Goal: Information Seeking & Learning: Learn about a topic

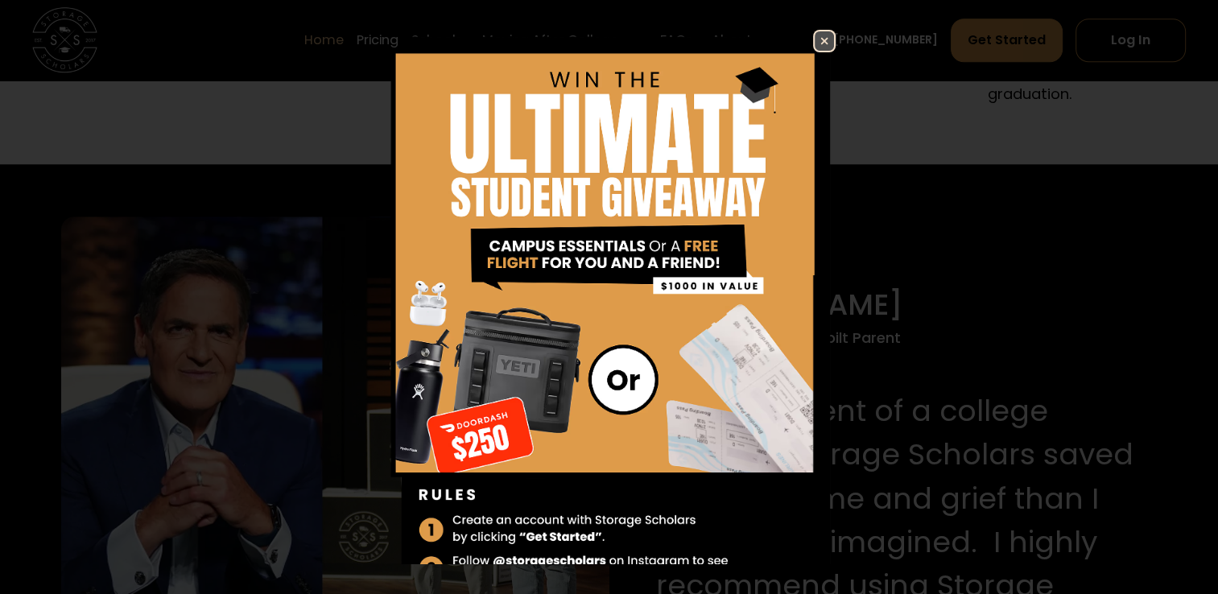
click at [813, 52] on link at bounding box center [824, 41] width 23 height 23
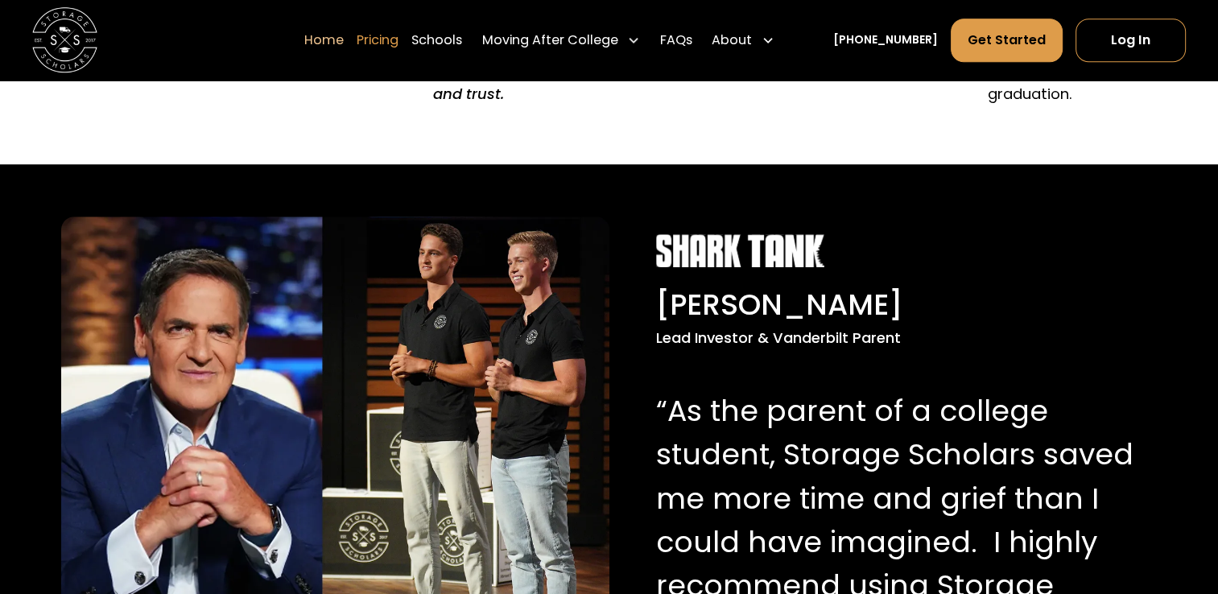
click at [388, 40] on link "Pricing" at bounding box center [378, 40] width 42 height 45
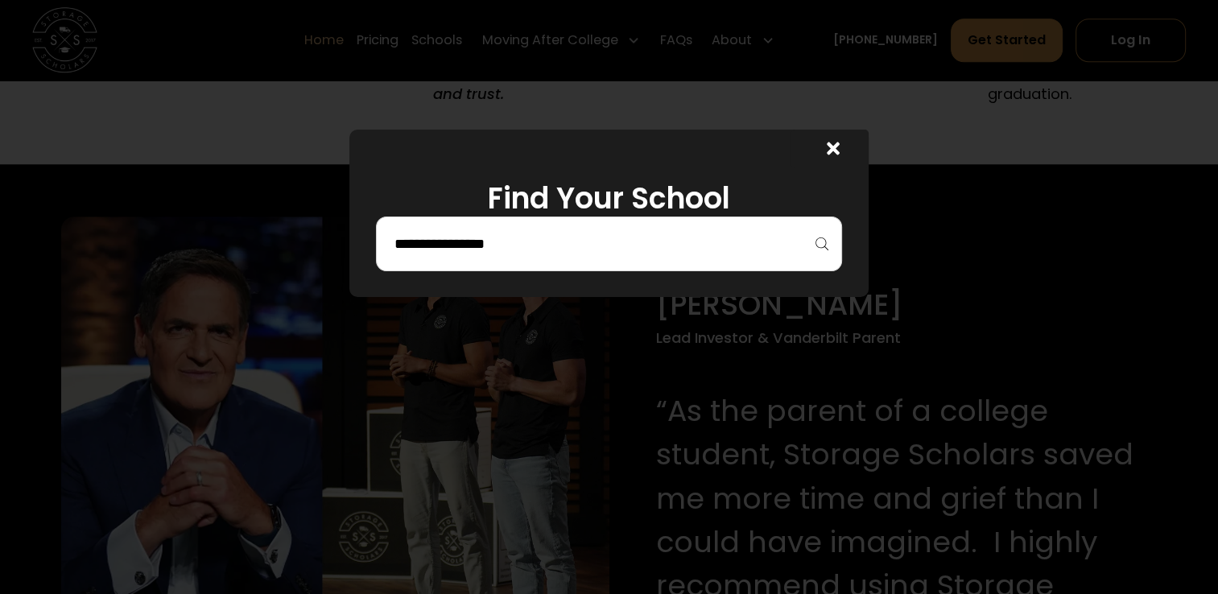
click at [541, 254] on input "search" at bounding box center [609, 243] width 433 height 27
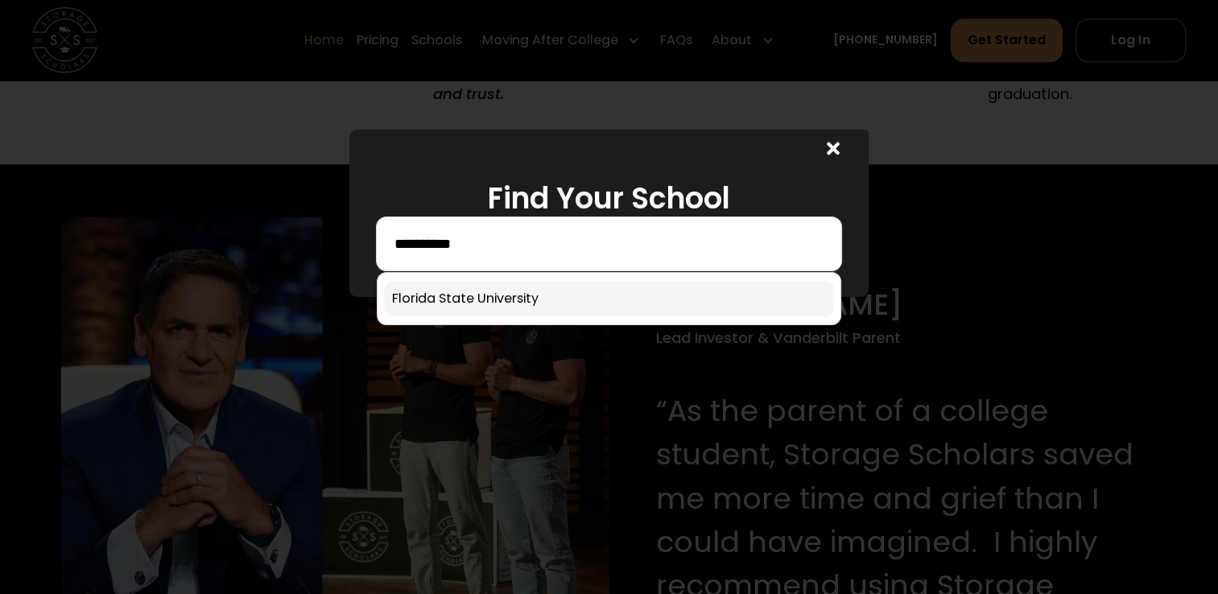
type input "**********"
click at [497, 310] on link at bounding box center [609, 298] width 451 height 35
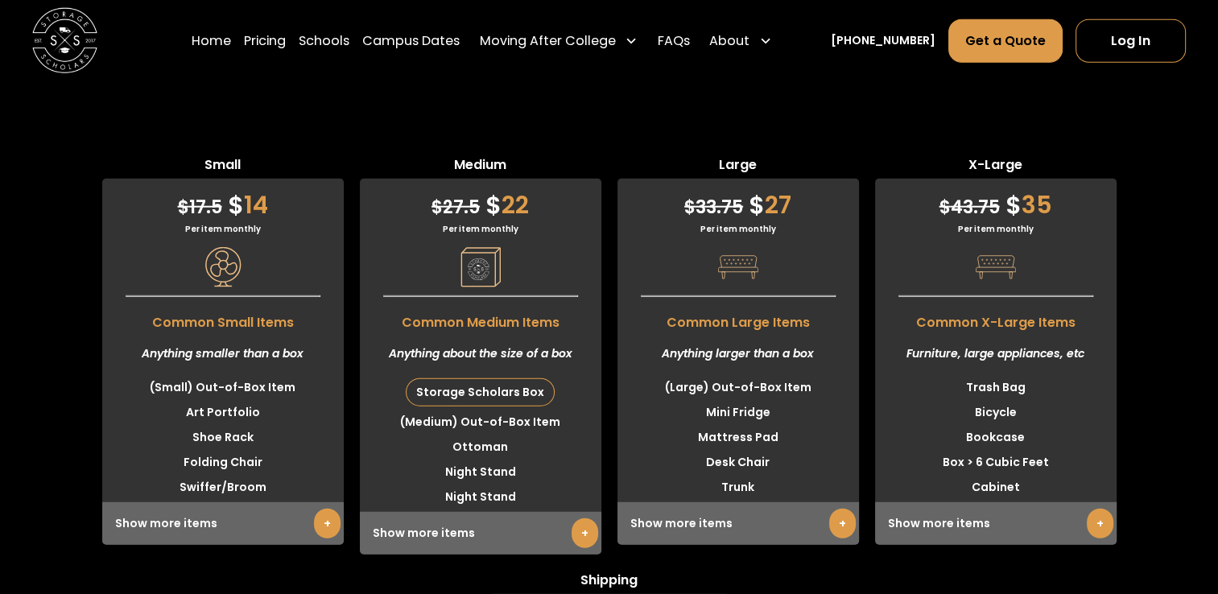
scroll to position [4123, 0]
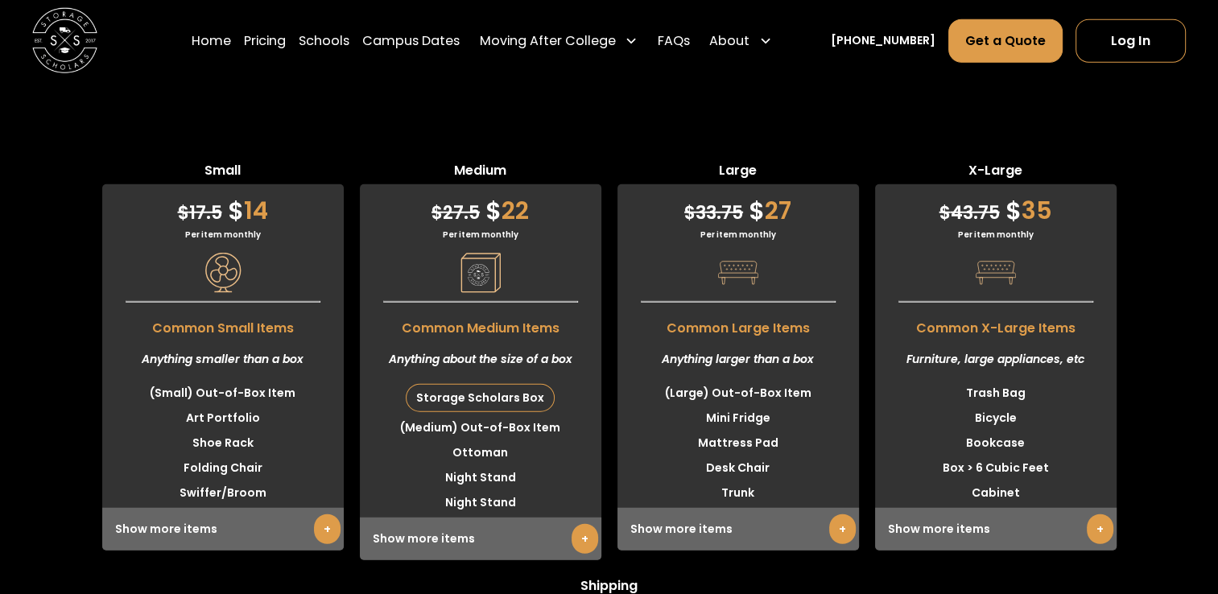
click at [584, 524] on link "+" at bounding box center [585, 539] width 27 height 30
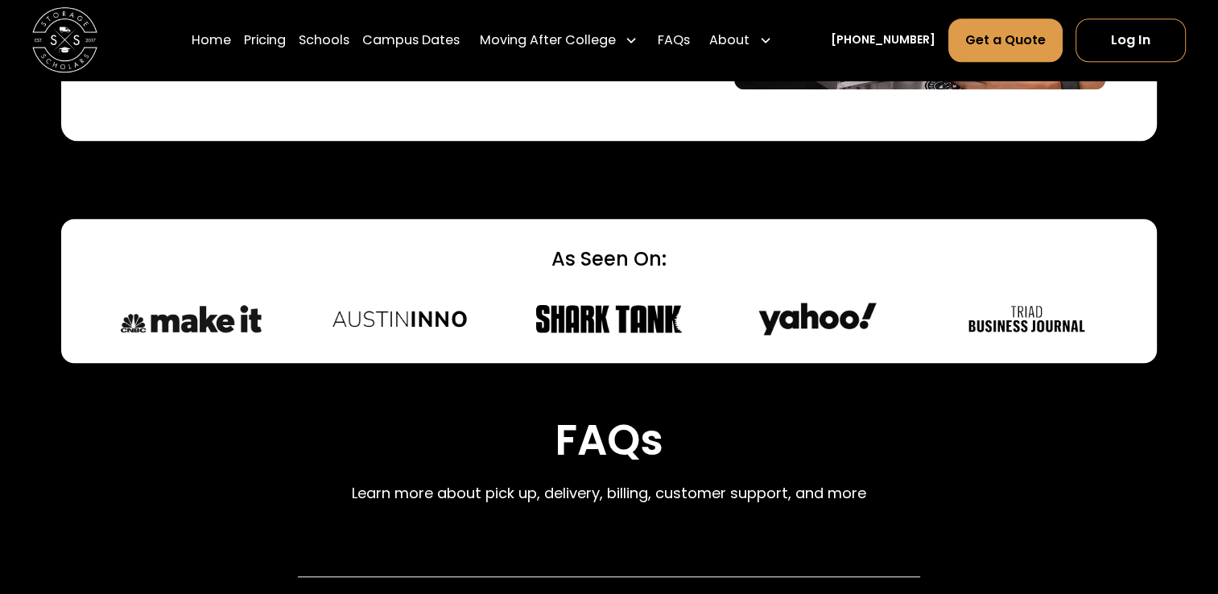
scroll to position [7394, 0]
